Goal: Information Seeking & Learning: Learn about a topic

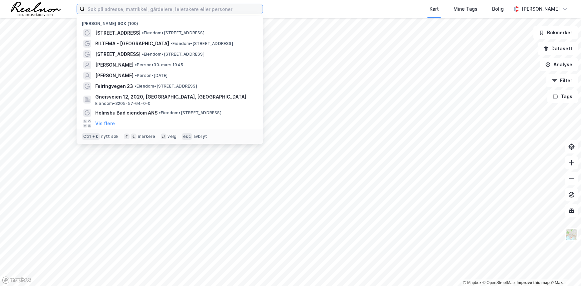
click at [159, 9] on input at bounding box center [174, 9] width 178 height 10
paste input "[STREET_ADDRESS]"
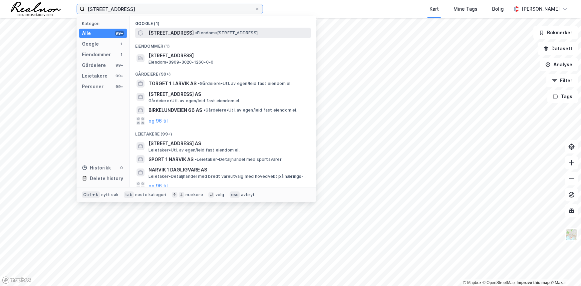
type input "[STREET_ADDRESS]"
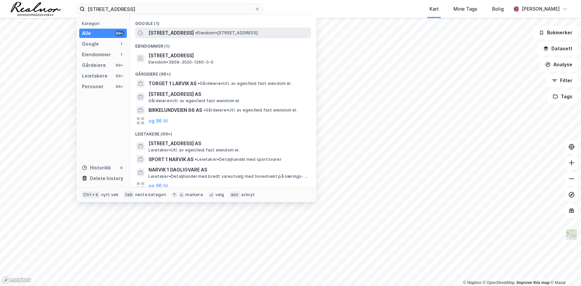
click at [206, 34] on span "• Eiendom • [STREET_ADDRESS]" at bounding box center [226, 32] width 63 height 5
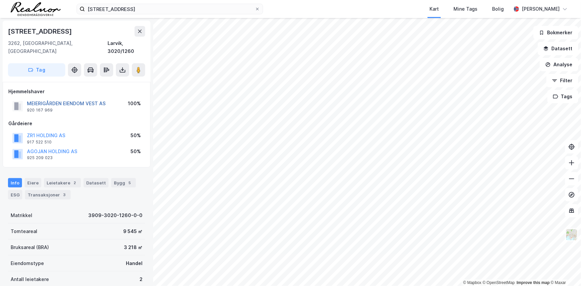
click at [0, 0] on button "MEIERIGÅRDEN EIENDOM VEST AS" at bounding box center [0, 0] width 0 height 0
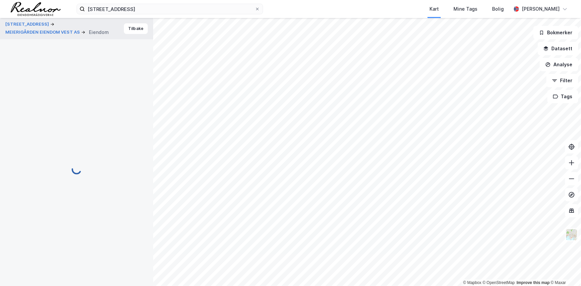
scroll to position [0, 0]
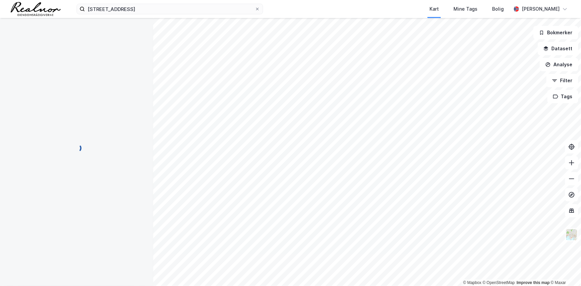
scroll to position [0, 0]
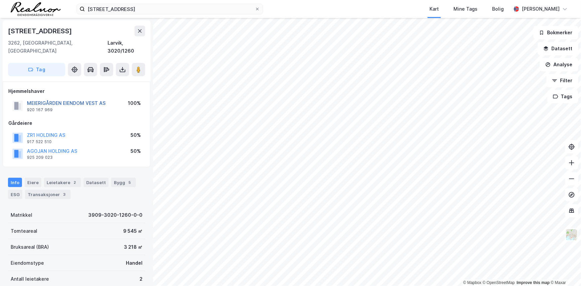
click at [0, 0] on button "MEIERIGÅRDEN EIENDOM VEST AS" at bounding box center [0, 0] width 0 height 0
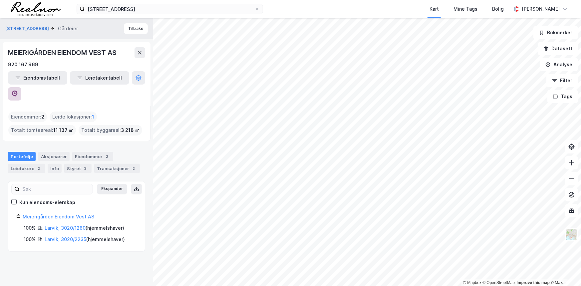
click at [21, 87] on button at bounding box center [14, 93] width 13 height 13
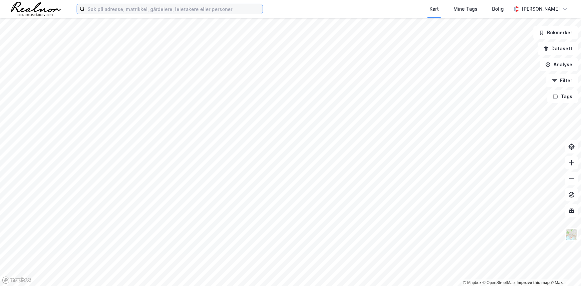
click at [214, 9] on input at bounding box center [174, 9] width 178 height 10
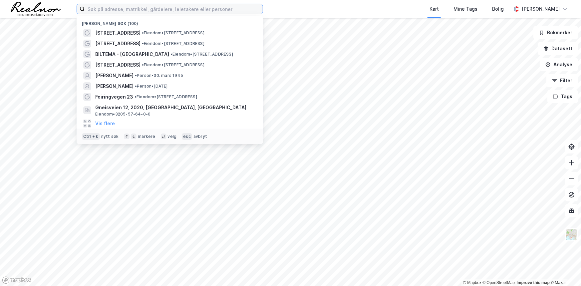
click at [130, 10] on input at bounding box center [174, 9] width 178 height 10
paste input "Reevegen 113"
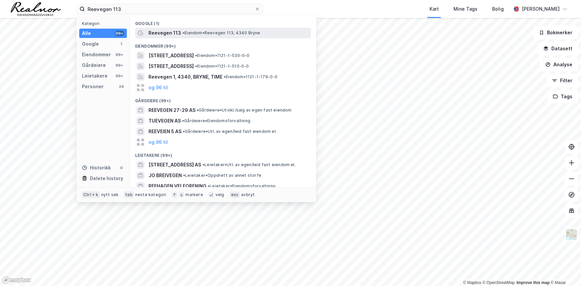
click at [188, 35] on span "• Eiendom • Reevegen 113, 4340 Bryne" at bounding box center [222, 32] width 78 height 5
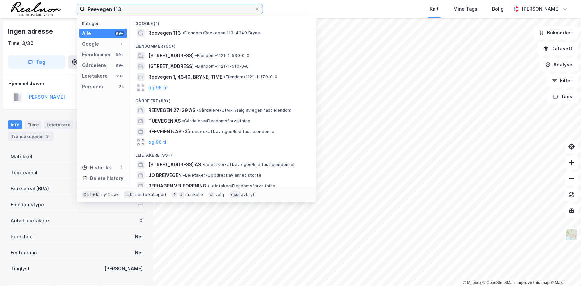
click at [115, 7] on input "Reevegen 113" at bounding box center [170, 9] width 170 height 10
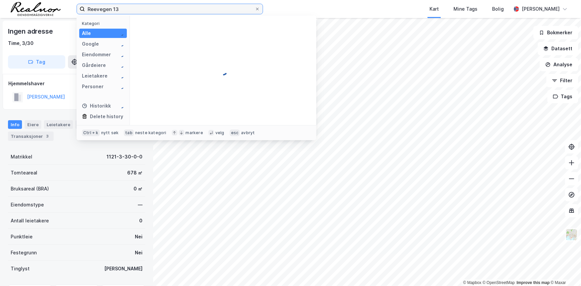
type input "Reevegen 13"
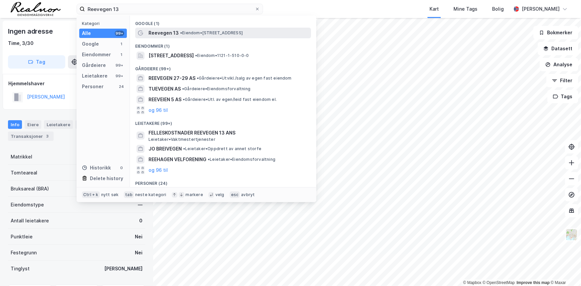
click at [177, 31] on span "Reevegen 13" at bounding box center [164, 33] width 30 height 8
